Goal: Contribute content: Contribute content

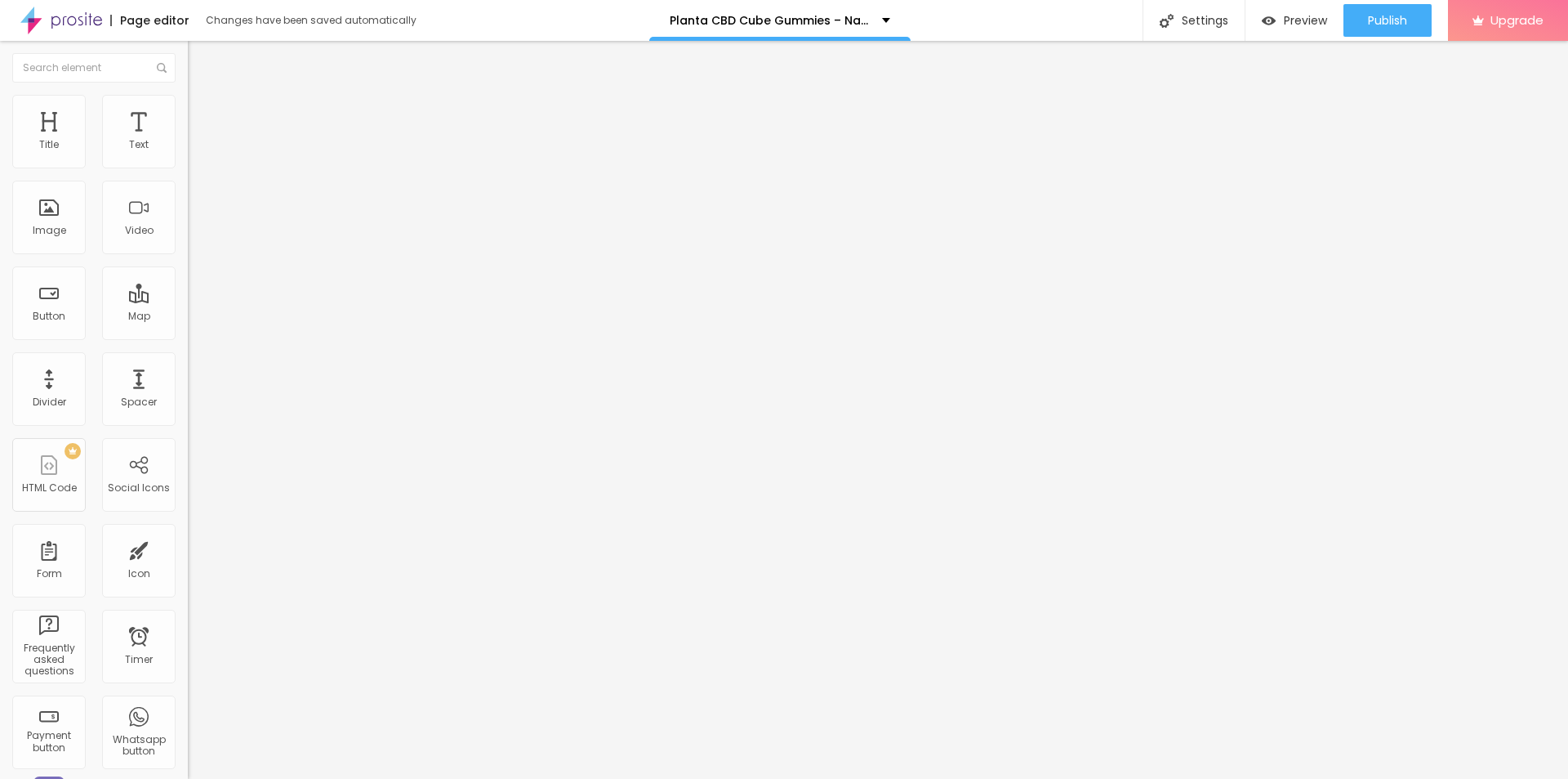
click at [188, 106] on img at bounding box center [195, 102] width 15 height 15
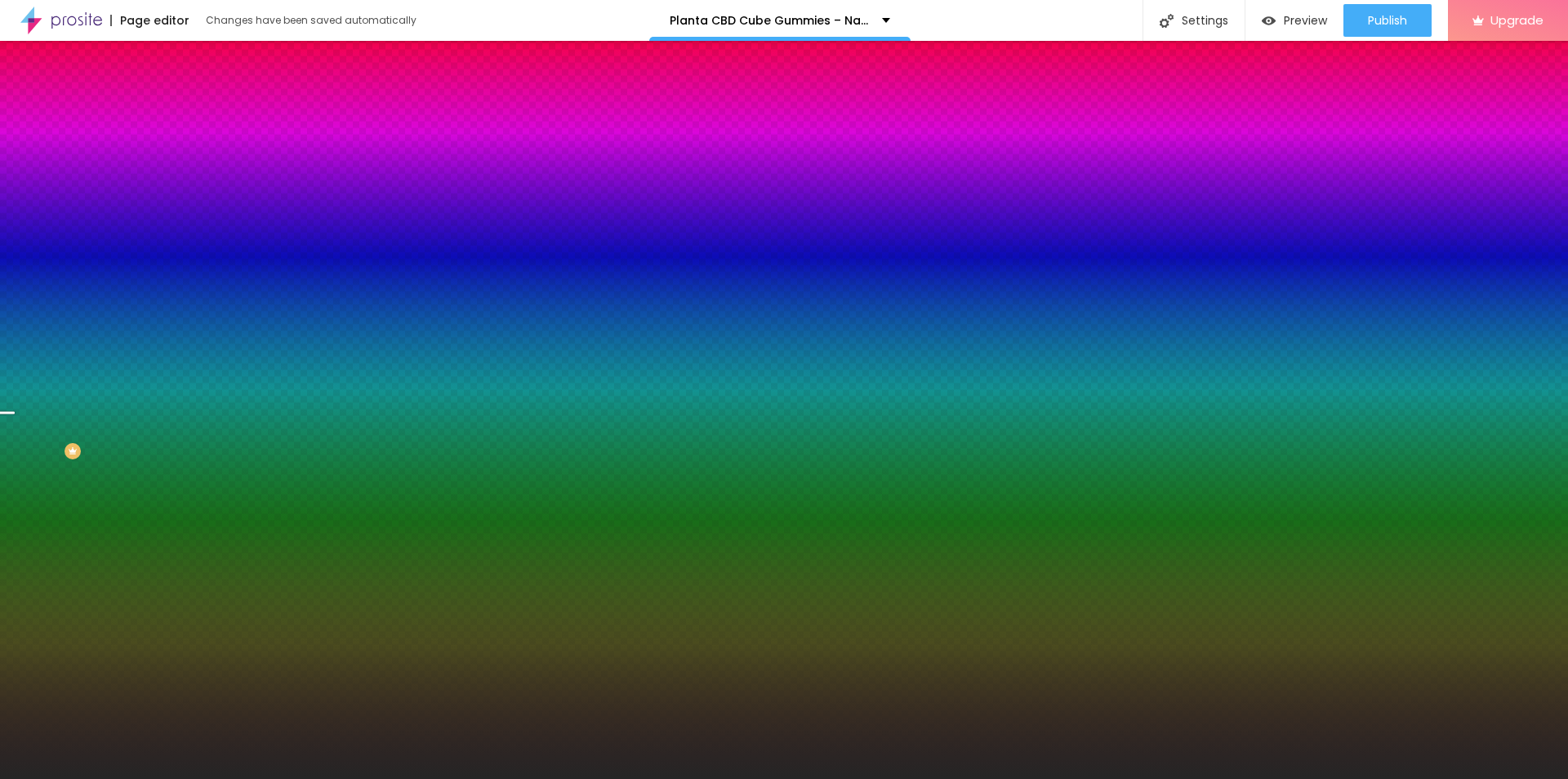
click at [188, 151] on span "Change image" at bounding box center [232, 144] width 88 height 14
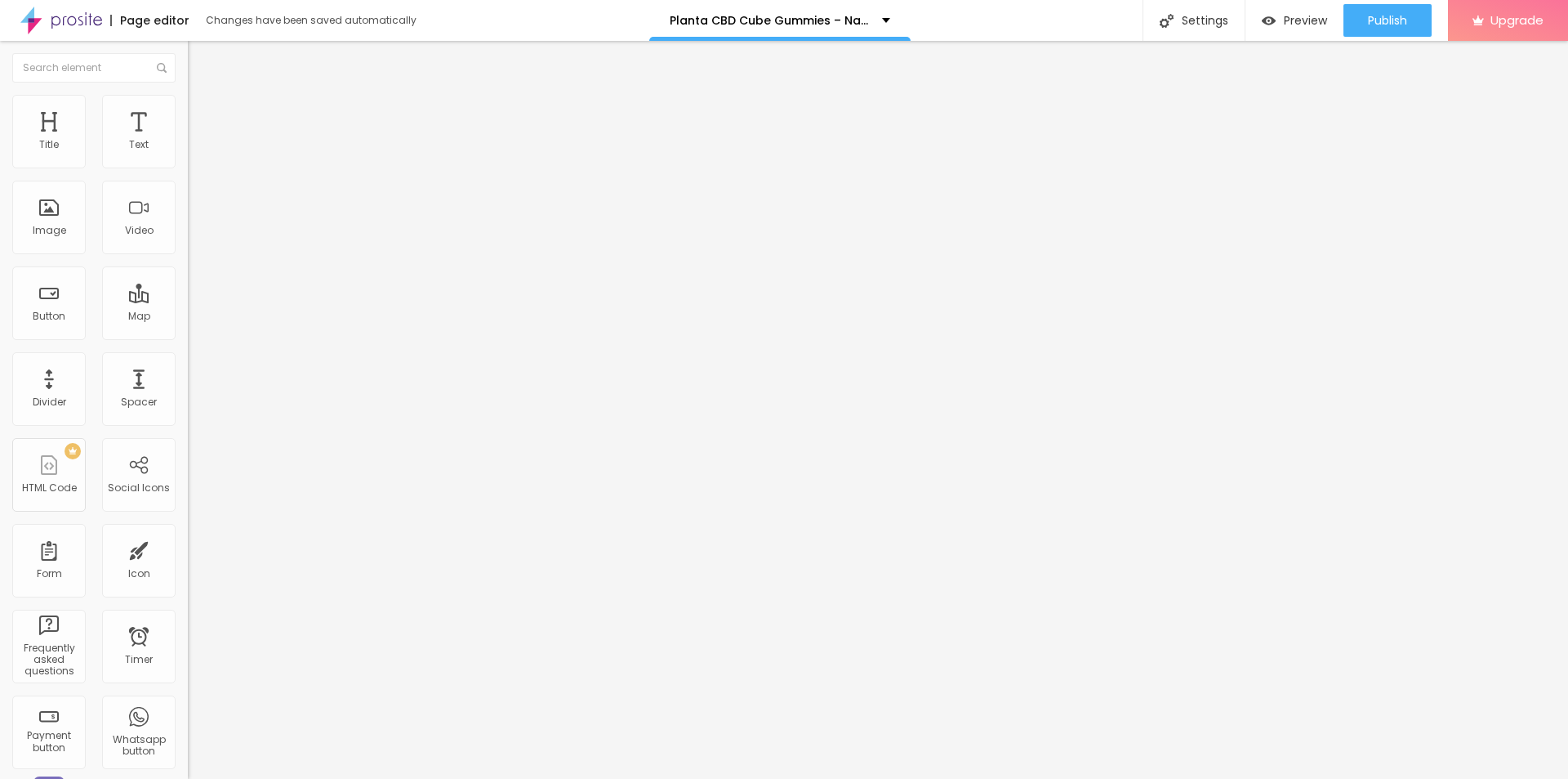
type input "26"
type input "32"
type input "33"
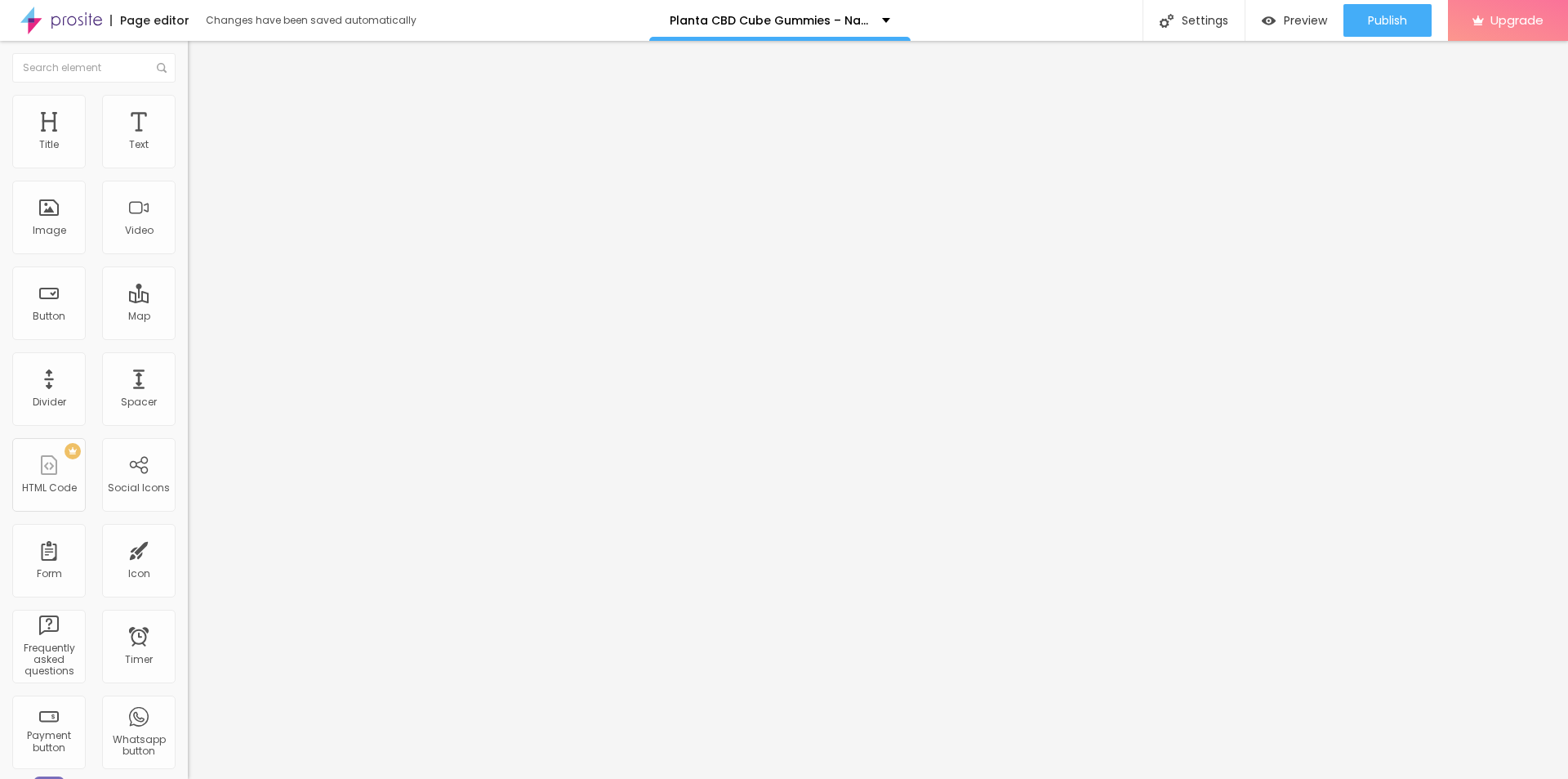
type input "33"
type input "34"
type input "35"
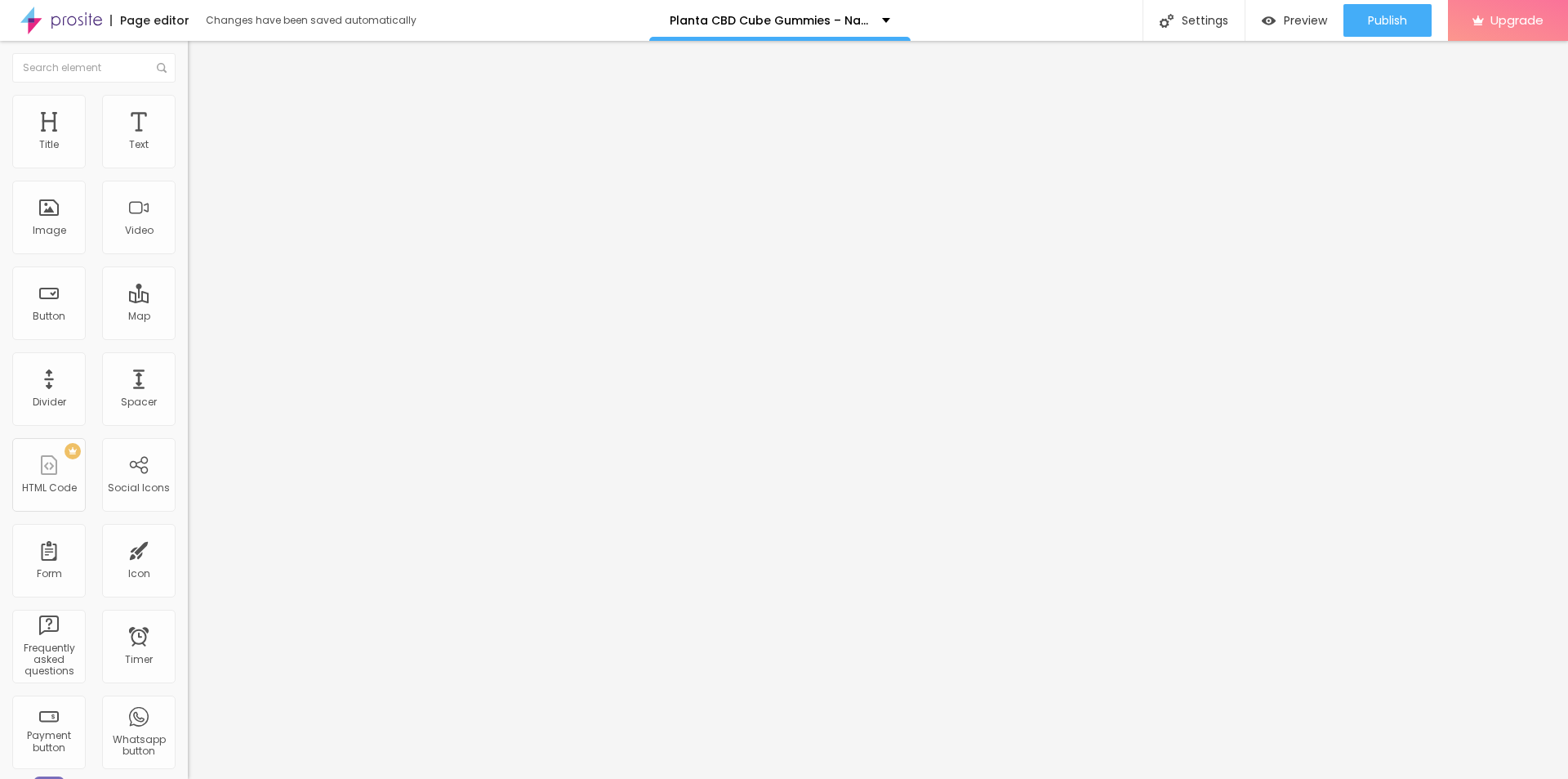
drag, startPoint x: 50, startPoint y: 341, endPoint x: 62, endPoint y: 341, distance: 12.0
type input "35"
click at [188, 386] on input "range" at bounding box center [241, 391] width 106 height 13
click at [188, 52] on button "Edit Section" at bounding box center [281, 60] width 188 height 38
click at [188, 154] on input "Click me" at bounding box center [285, 145] width 196 height 16
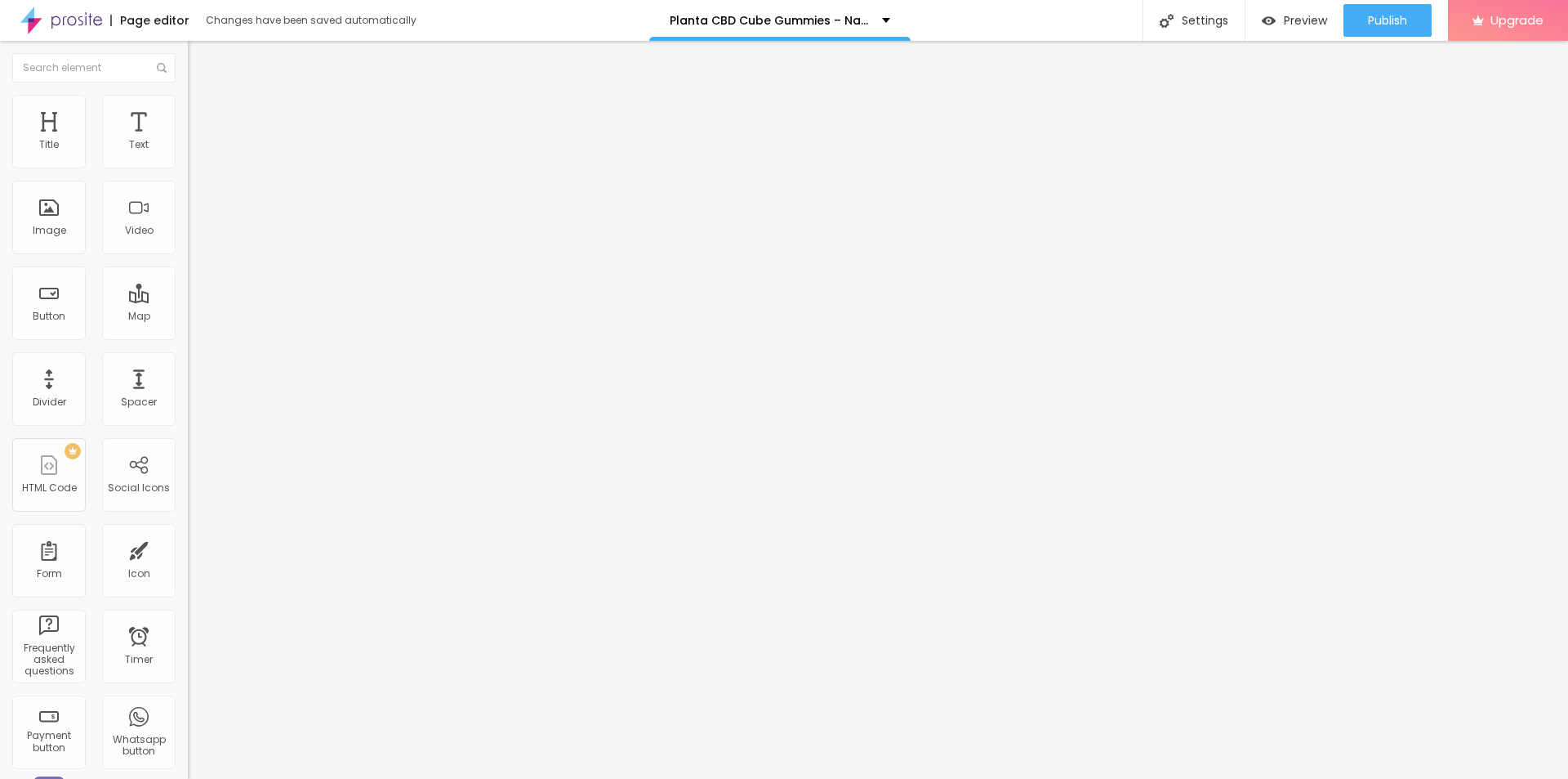
paste input "👇❗❗Shop Now❗❗👇"
type input "👇❗❗Shop Now❗❗👇"
click at [188, 337] on input "https://" at bounding box center [285, 329] width 196 height 16
paste input "[DOMAIN_NAME][URL]"
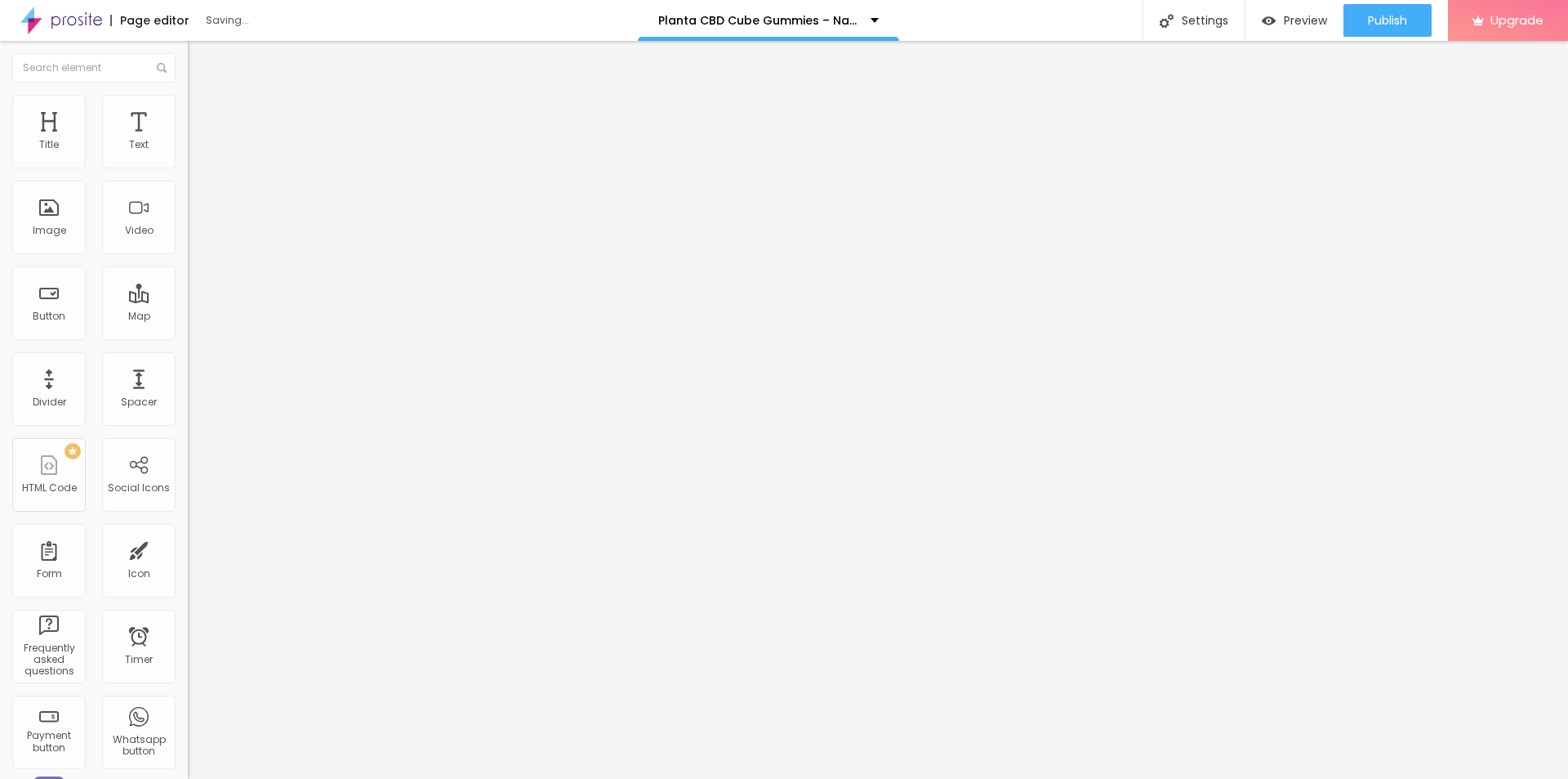
type input "[URL][DOMAIN_NAME]"
drag, startPoint x: 151, startPoint y: 187, endPoint x: 92, endPoint y: 183, distance: 59.1
click at [188, 154] on input "👇❗❗Shop Now❗❗👇" at bounding box center [285, 145] width 196 height 16
drag, startPoint x: 45, startPoint y: 182, endPoint x: 0, endPoint y: 185, distance: 45.1
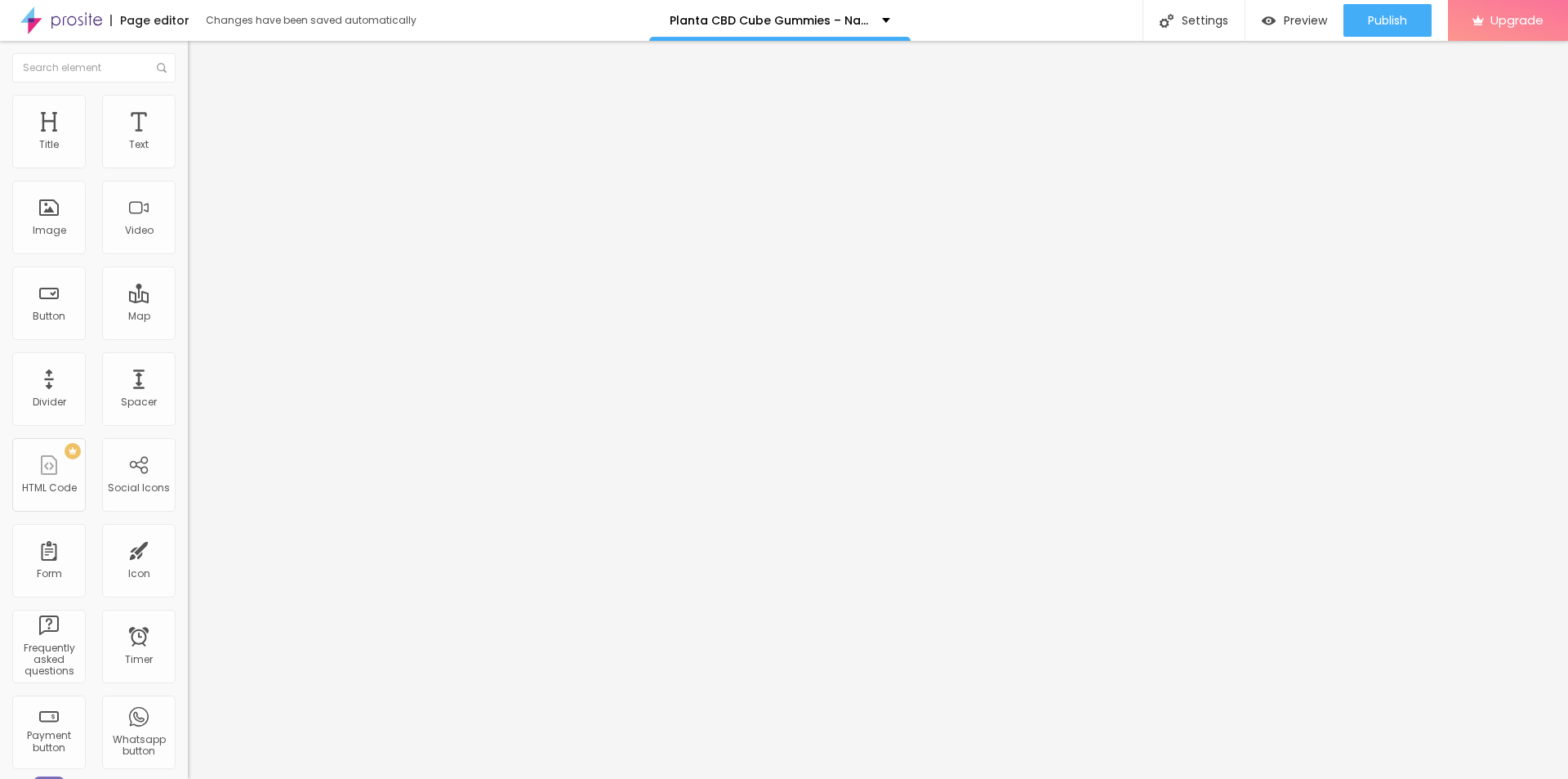
click at [188, 185] on div "Text 👇❗❗Shop Now❗❗👇 Align Size Default Small Default Big Link URL [URL][DOMAIN_…" at bounding box center [281, 247] width 188 height 238
click at [188, 139] on div "Add image" at bounding box center [281, 133] width 188 height 11
click at [188, 141] on span "Add image" at bounding box center [221, 134] width 67 height 14
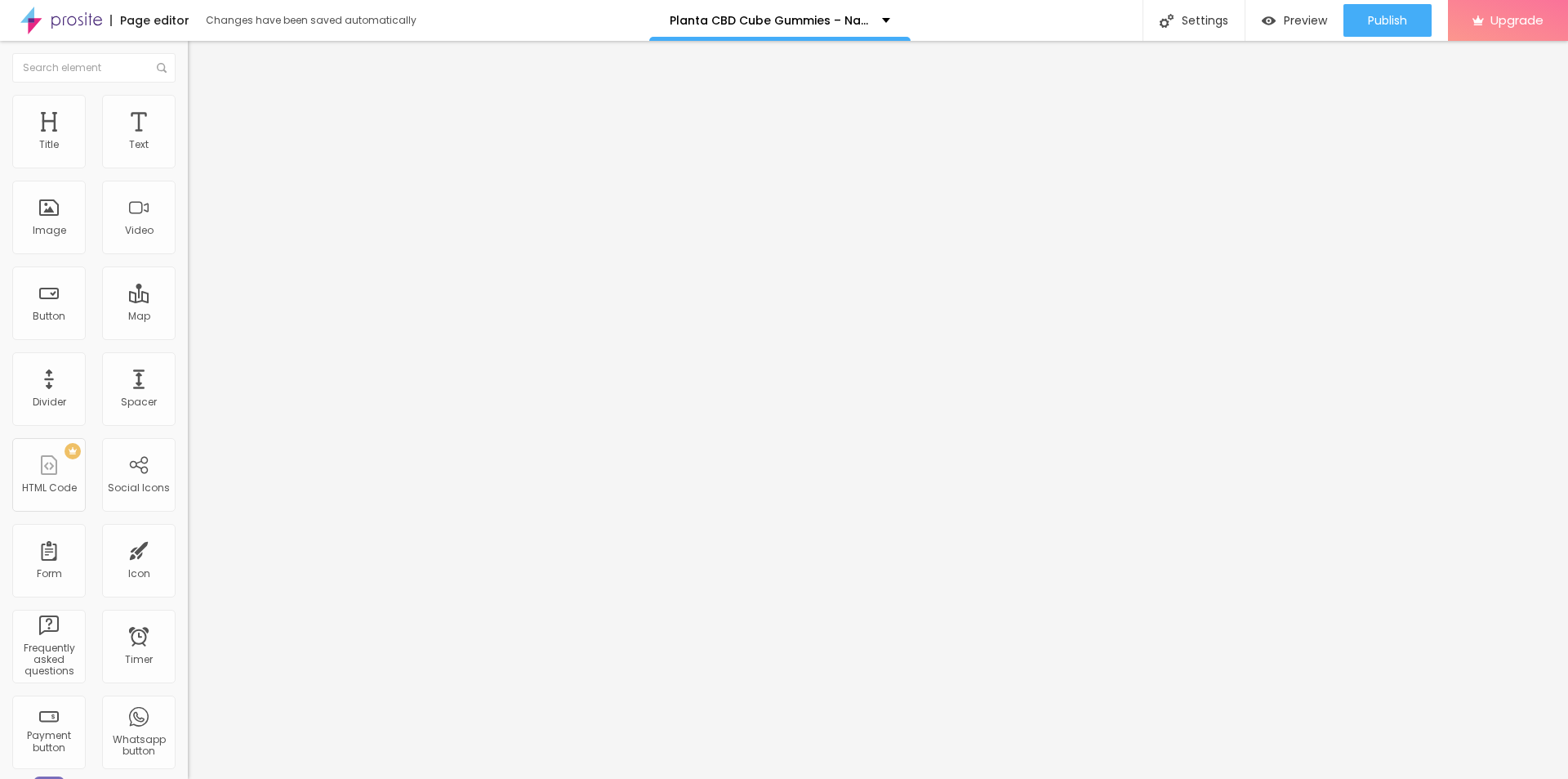
click at [188, 165] on input "text" at bounding box center [285, 157] width 196 height 16
paste input "Planta CBD Gummies"
type input "Planta CBD Gummies"
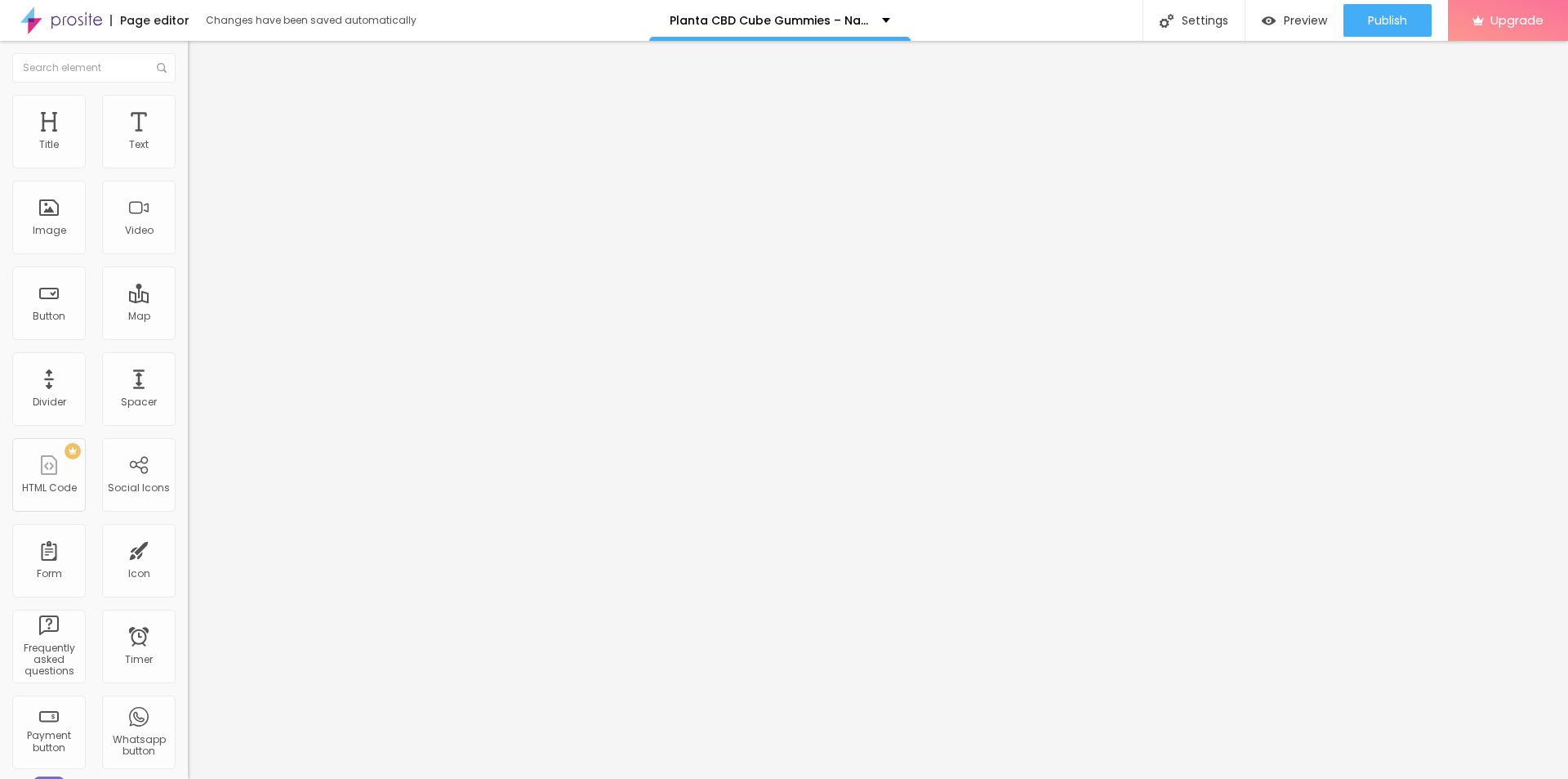
click at [188, 335] on input "https://" at bounding box center [285, 327] width 196 height 16
paste input "[DOMAIN_NAME][URL]"
type input "[URL][DOMAIN_NAME]"
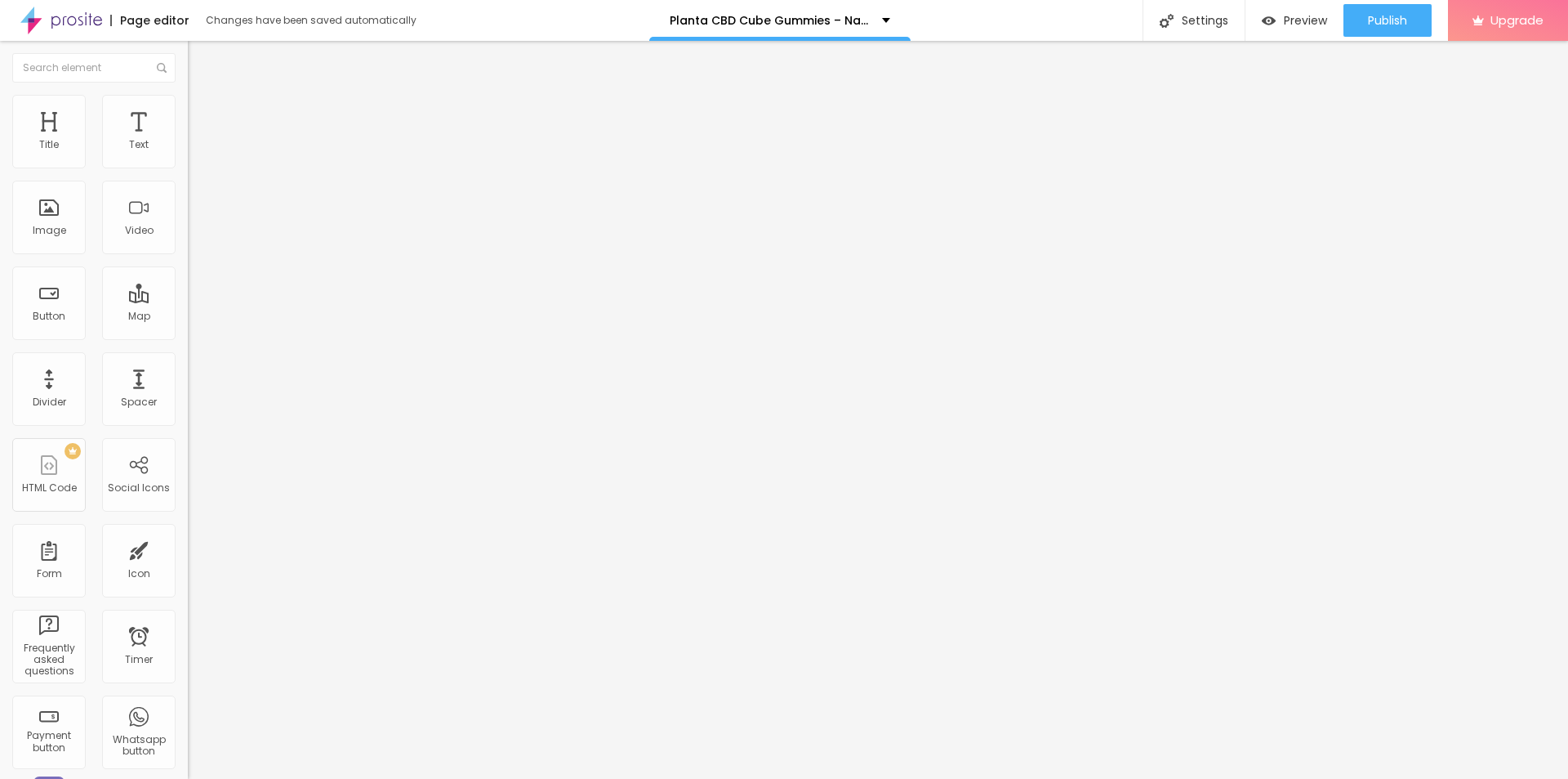
click at [188, 95] on img at bounding box center [195, 102] width 15 height 15
type input "95"
type input "70"
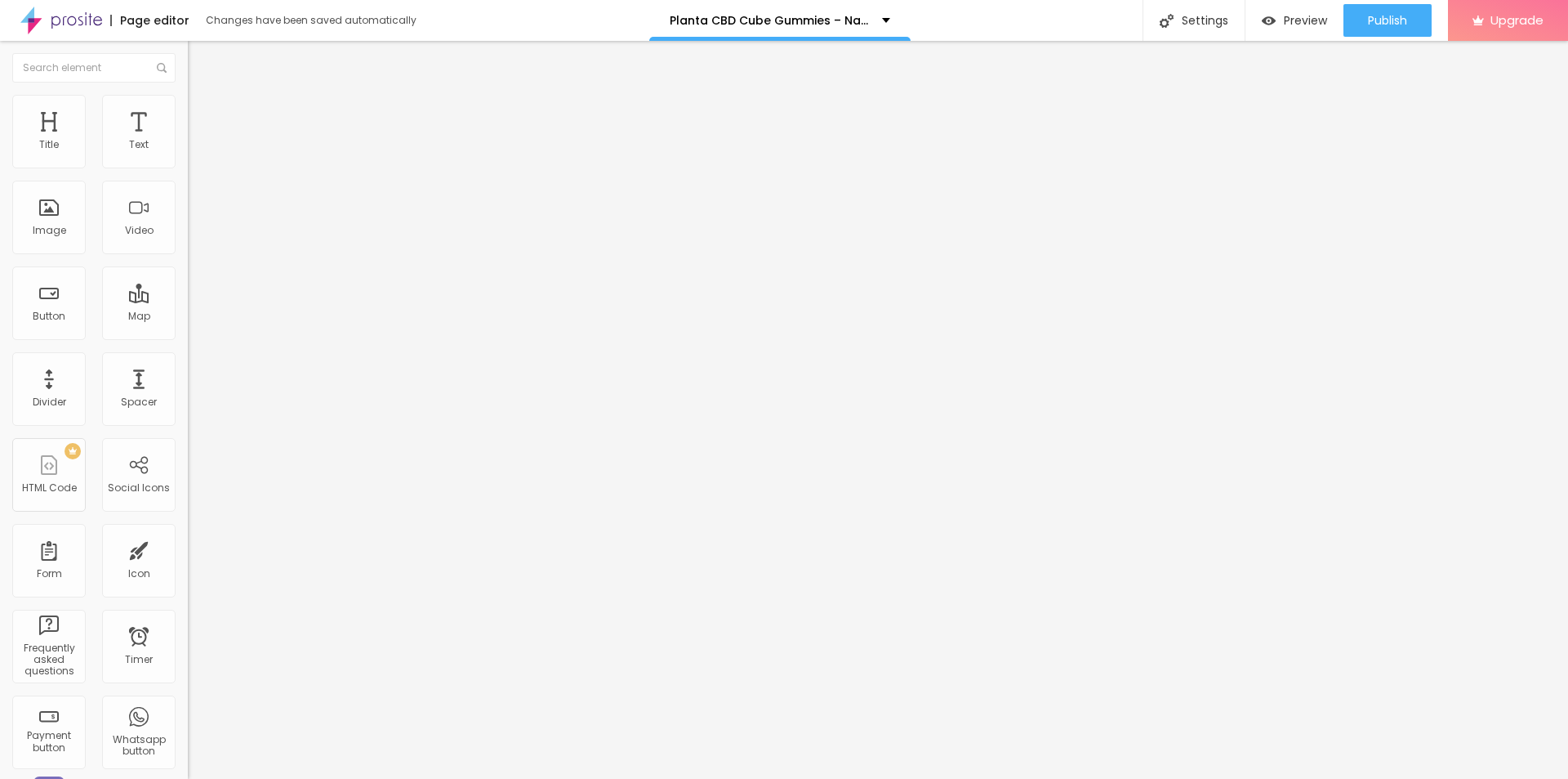
type input "65"
type input "55"
type input "50"
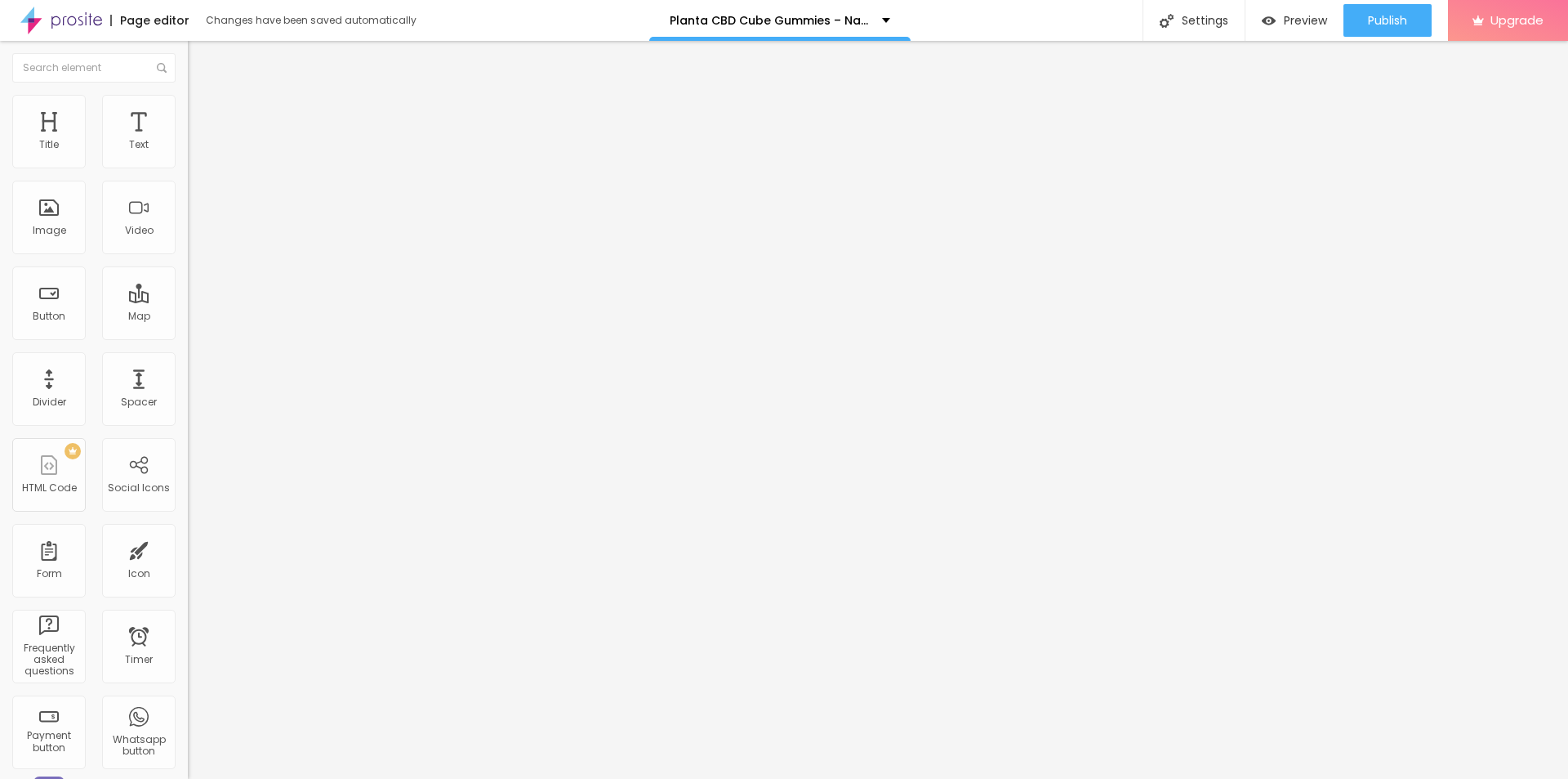
drag, startPoint x: 164, startPoint y: 177, endPoint x: 82, endPoint y: 180, distance: 82.1
type input "50"
click at [188, 168] on input "range" at bounding box center [241, 161] width 106 height 13
click at [1386, 29] on div "Publish" at bounding box center [1386, 20] width 39 height 33
click at [1292, 116] on link "View page" at bounding box center [1339, 114] width 147 height 11
